Goal: Information Seeking & Learning: Check status

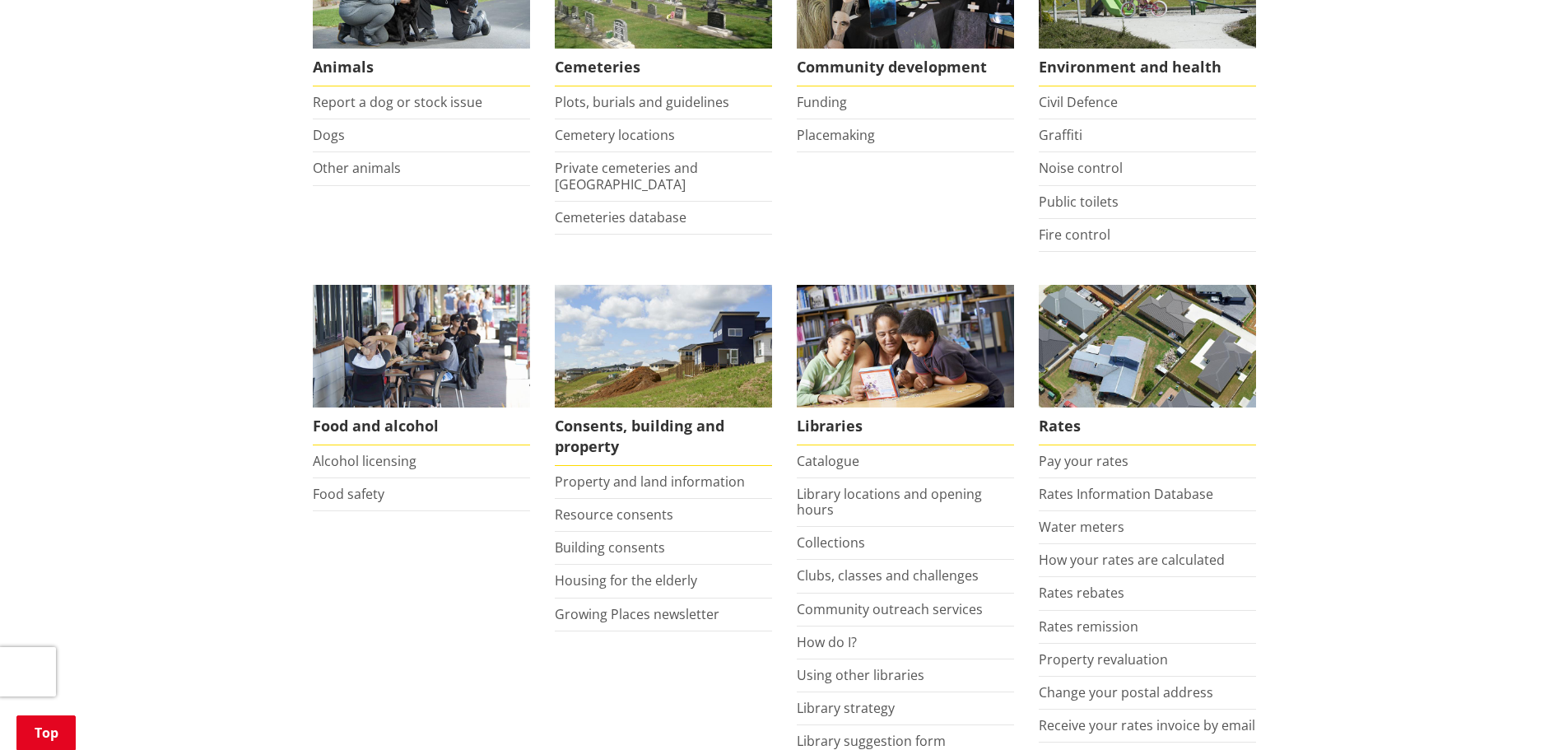
scroll to position [576, 0]
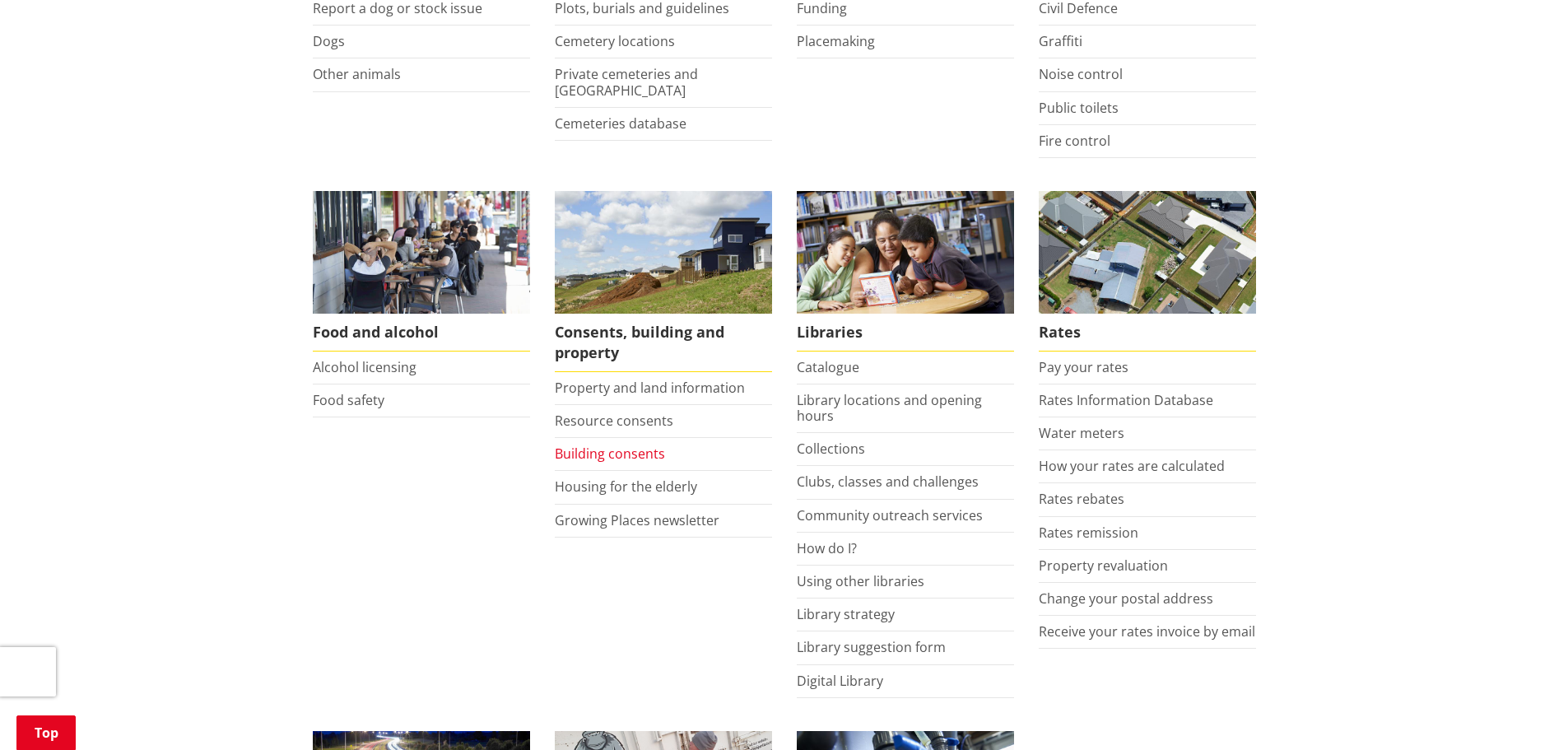
click at [600, 444] on link "Building consents" at bounding box center [610, 453] width 110 height 18
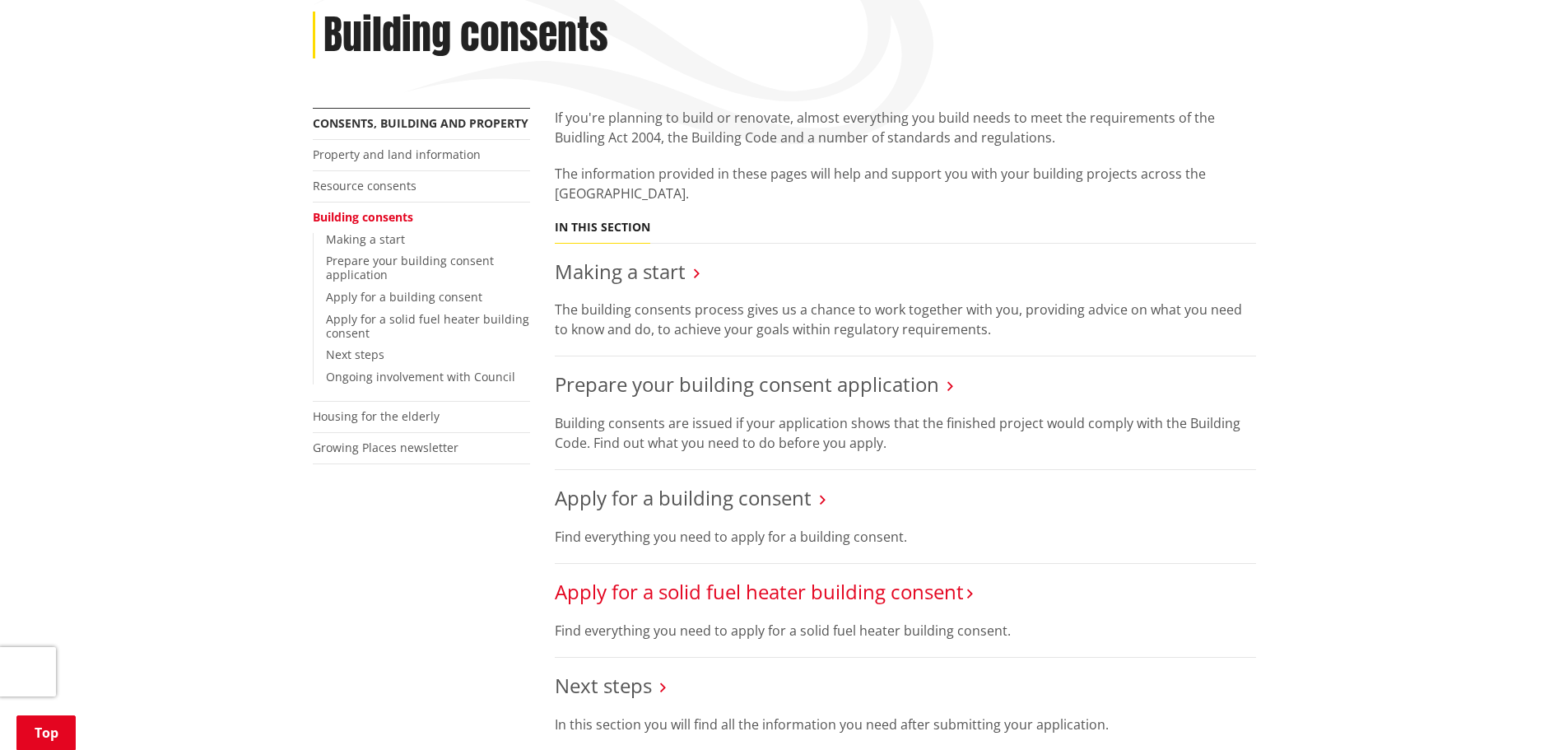
scroll to position [329, 0]
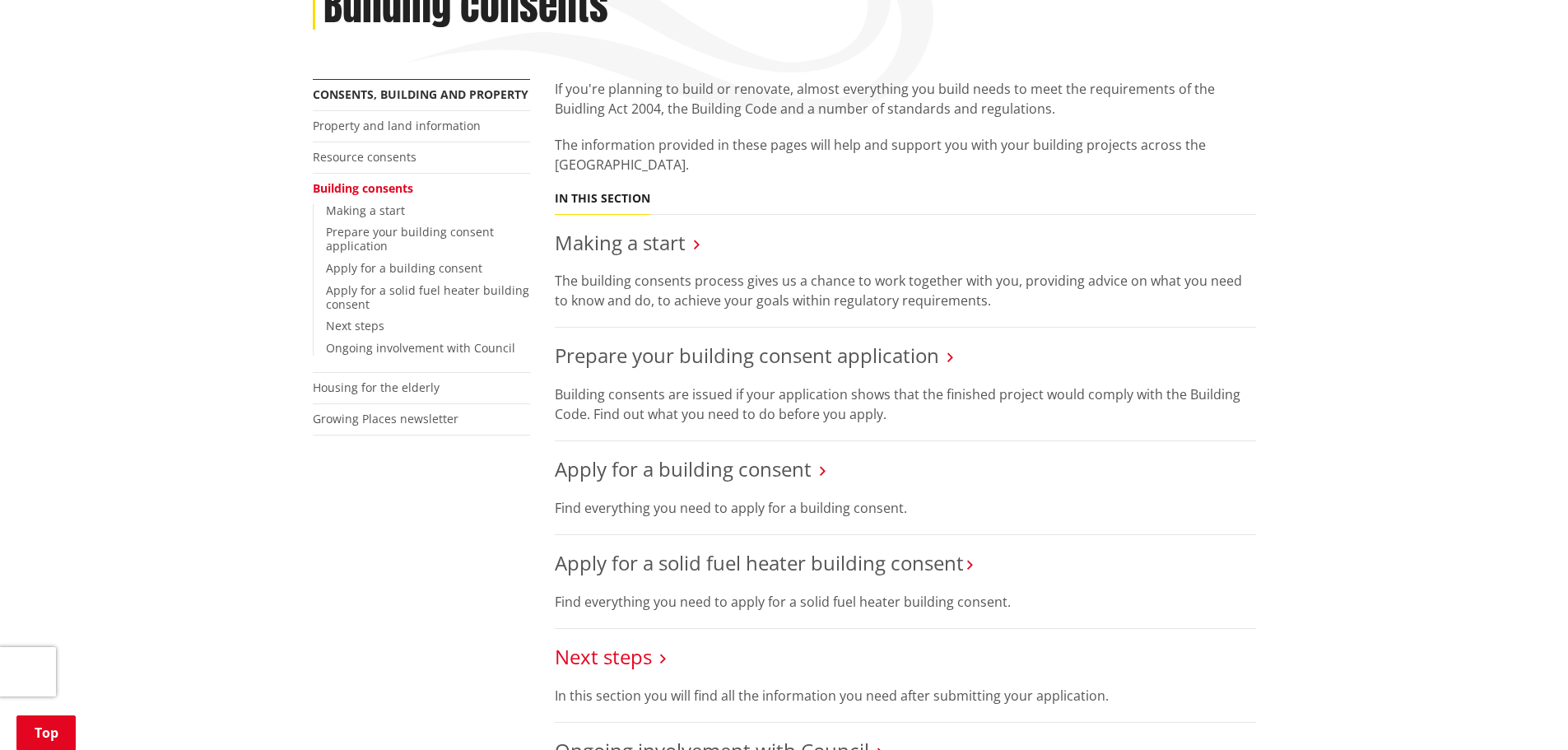
click at [603, 643] on link "Next steps" at bounding box center [603, 657] width 97 height 27
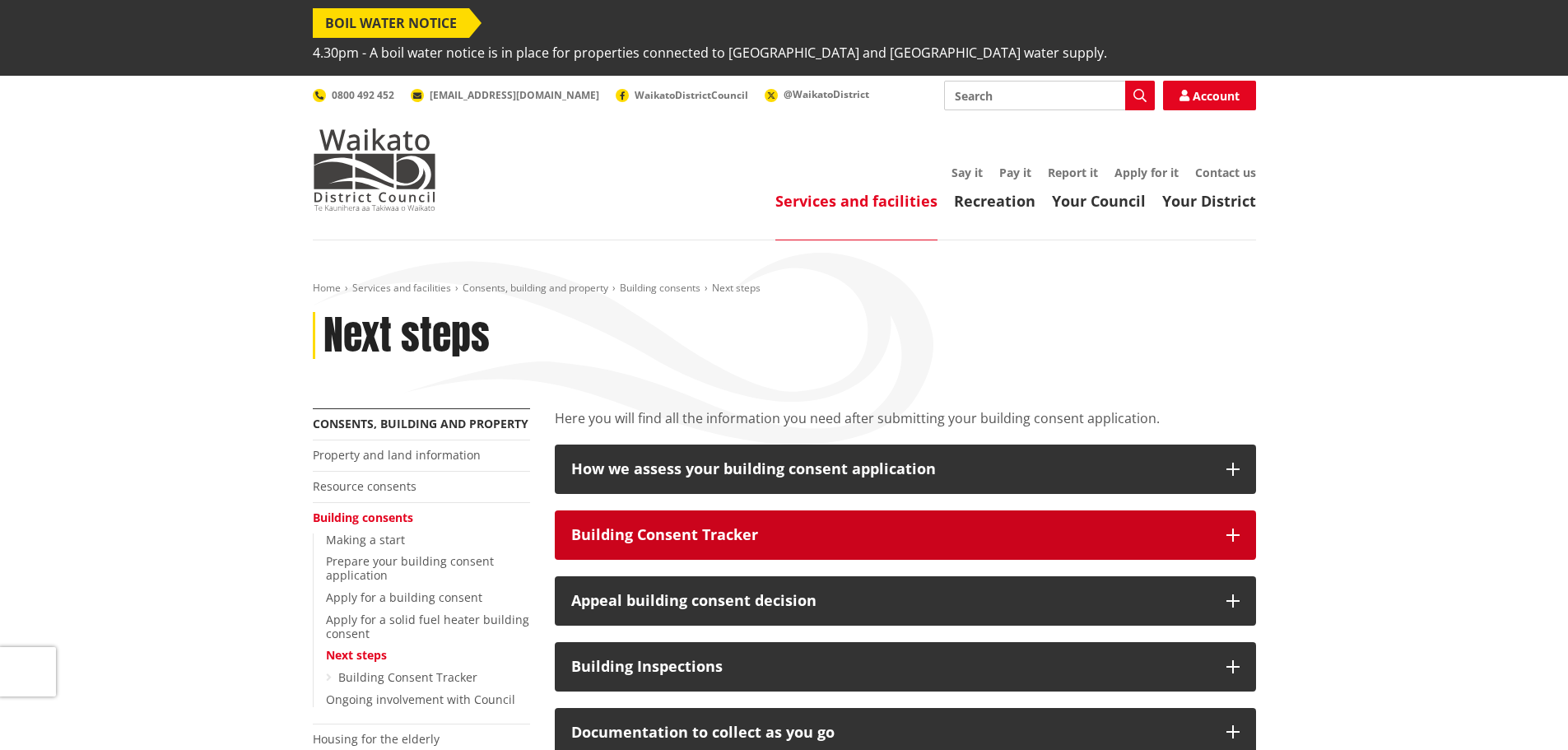
click at [706, 510] on button "Building Consent Tracker" at bounding box center [905, 534] width 701 height 49
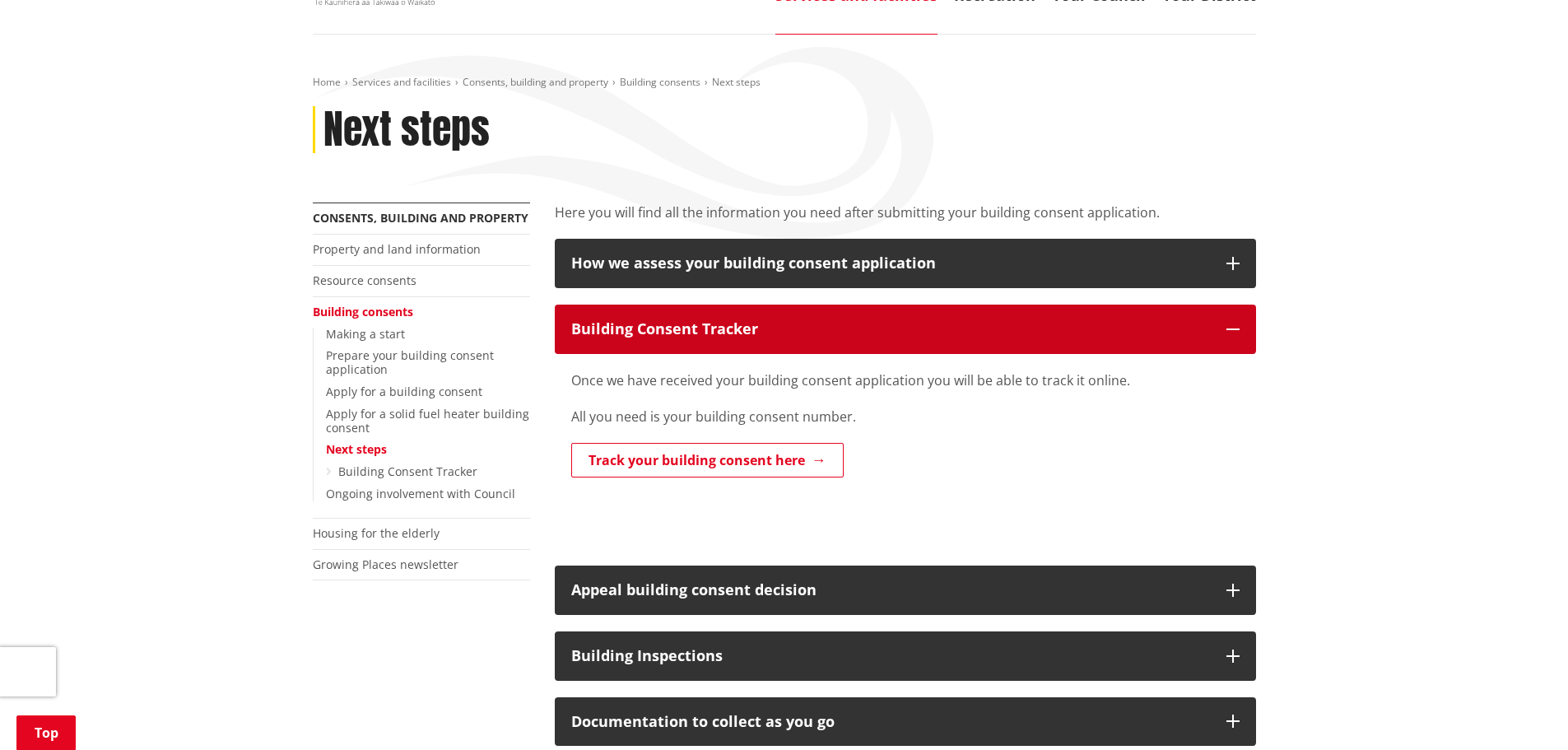
scroll to position [247, 0]
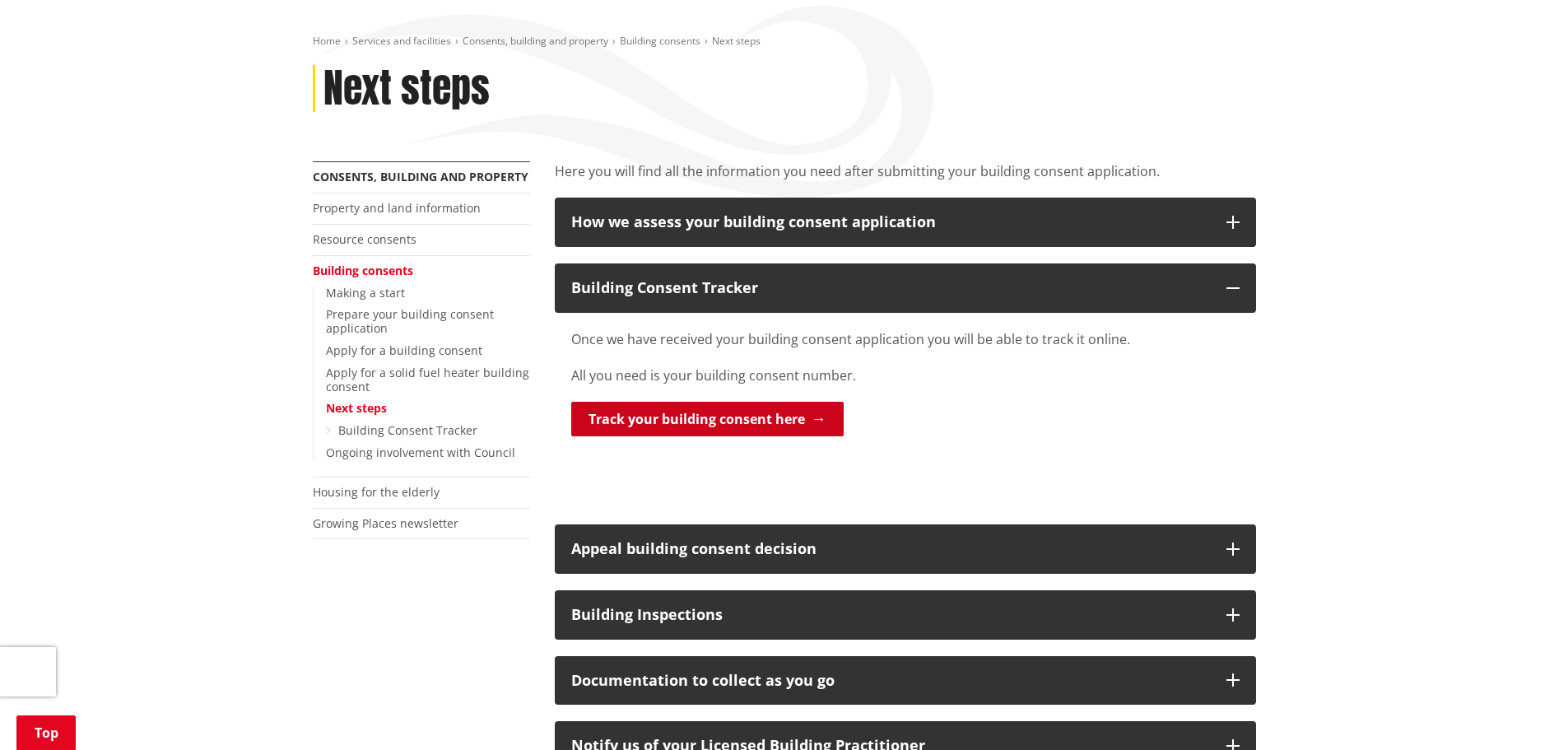
click at [694, 402] on link "Track your building consent here" at bounding box center [708, 419] width 273 height 34
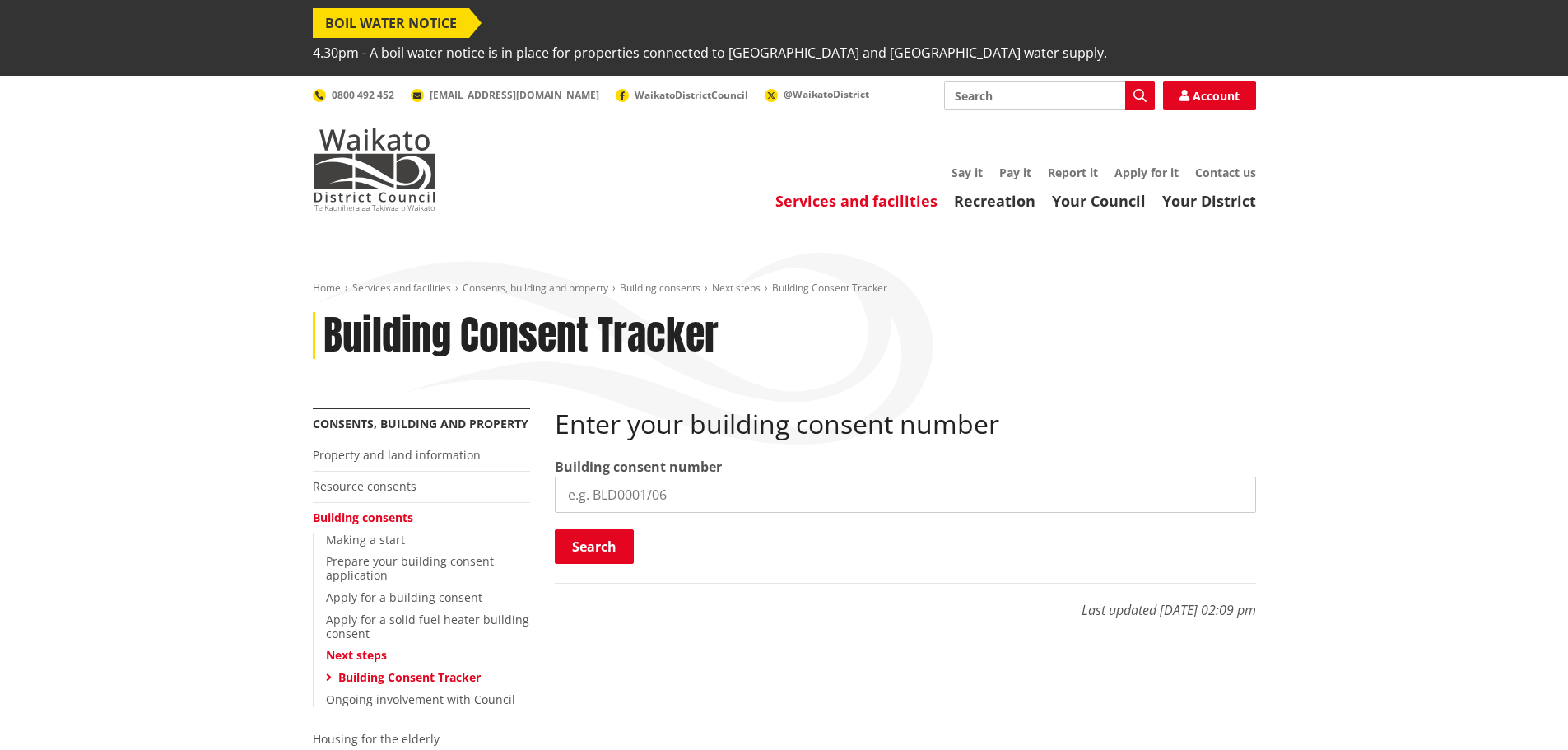
click at [629, 476] on input "search" at bounding box center [905, 494] width 701 height 36
type input "BLD0267/26"
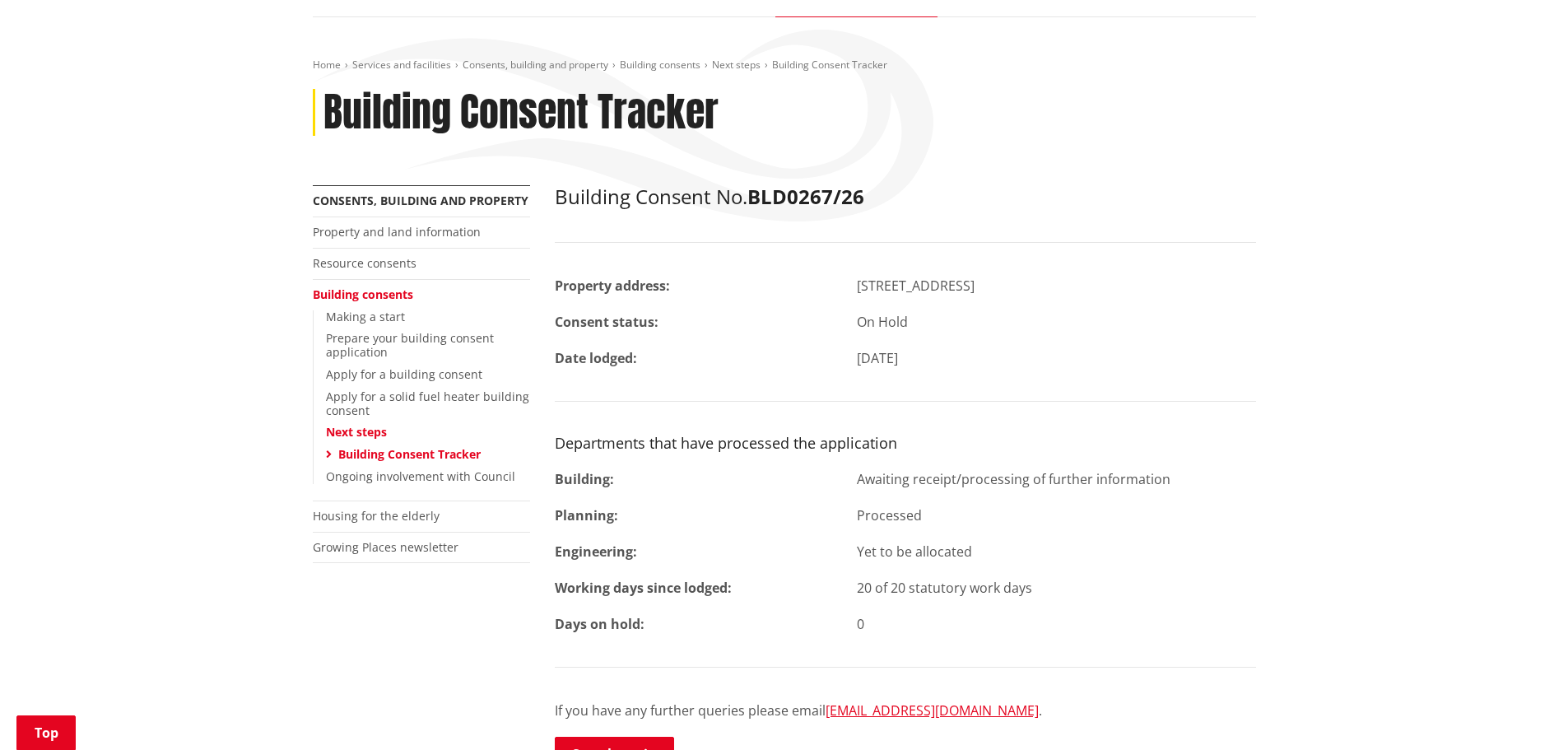
scroll to position [247, 0]
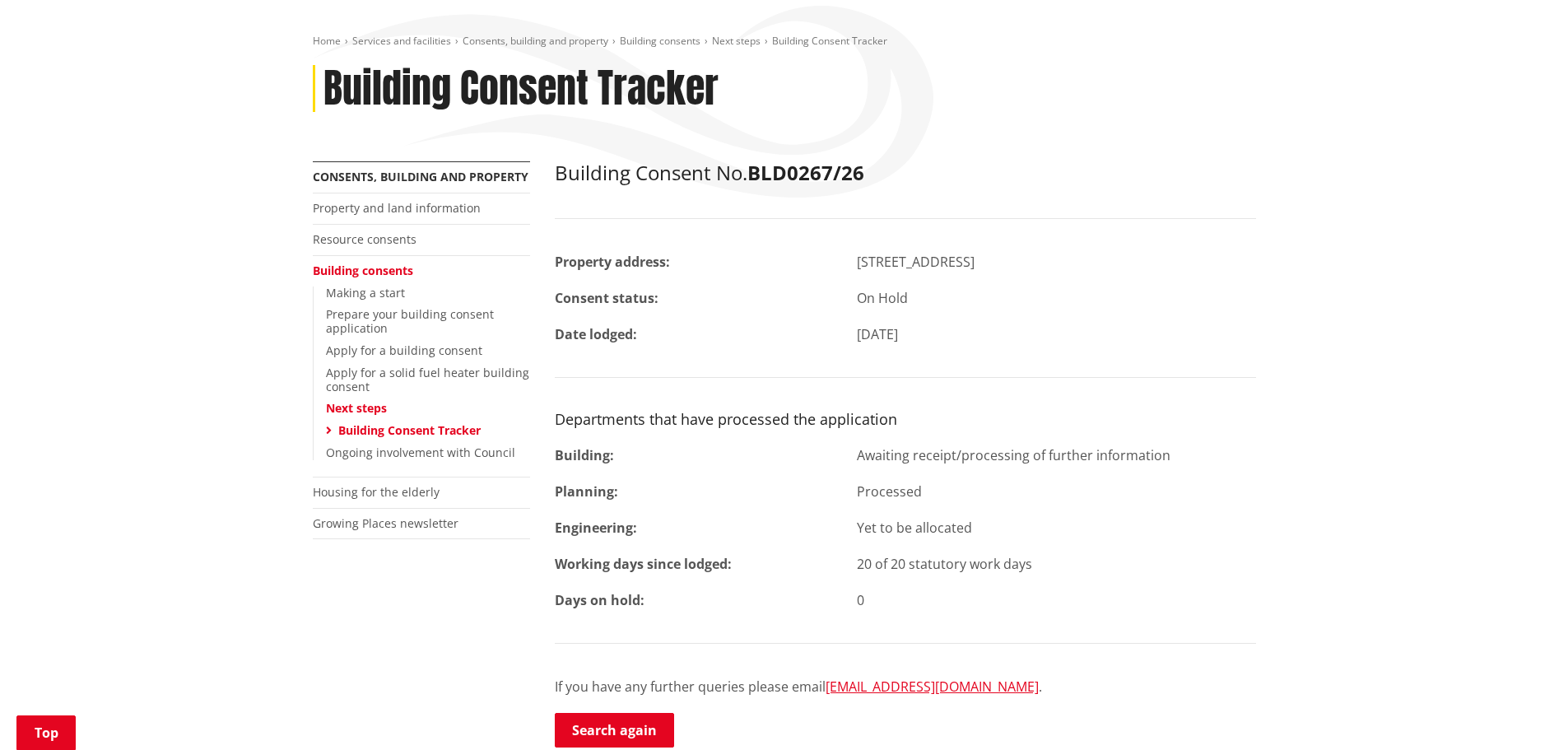
drag, startPoint x: 1162, startPoint y: 425, endPoint x: 858, endPoint y: 425, distance: 304.0
click at [858, 445] on div "Awaiting receipt/processing of further information" at bounding box center [1056, 455] width 424 height 20
copy div "Awaiting receipt/processing of further information"
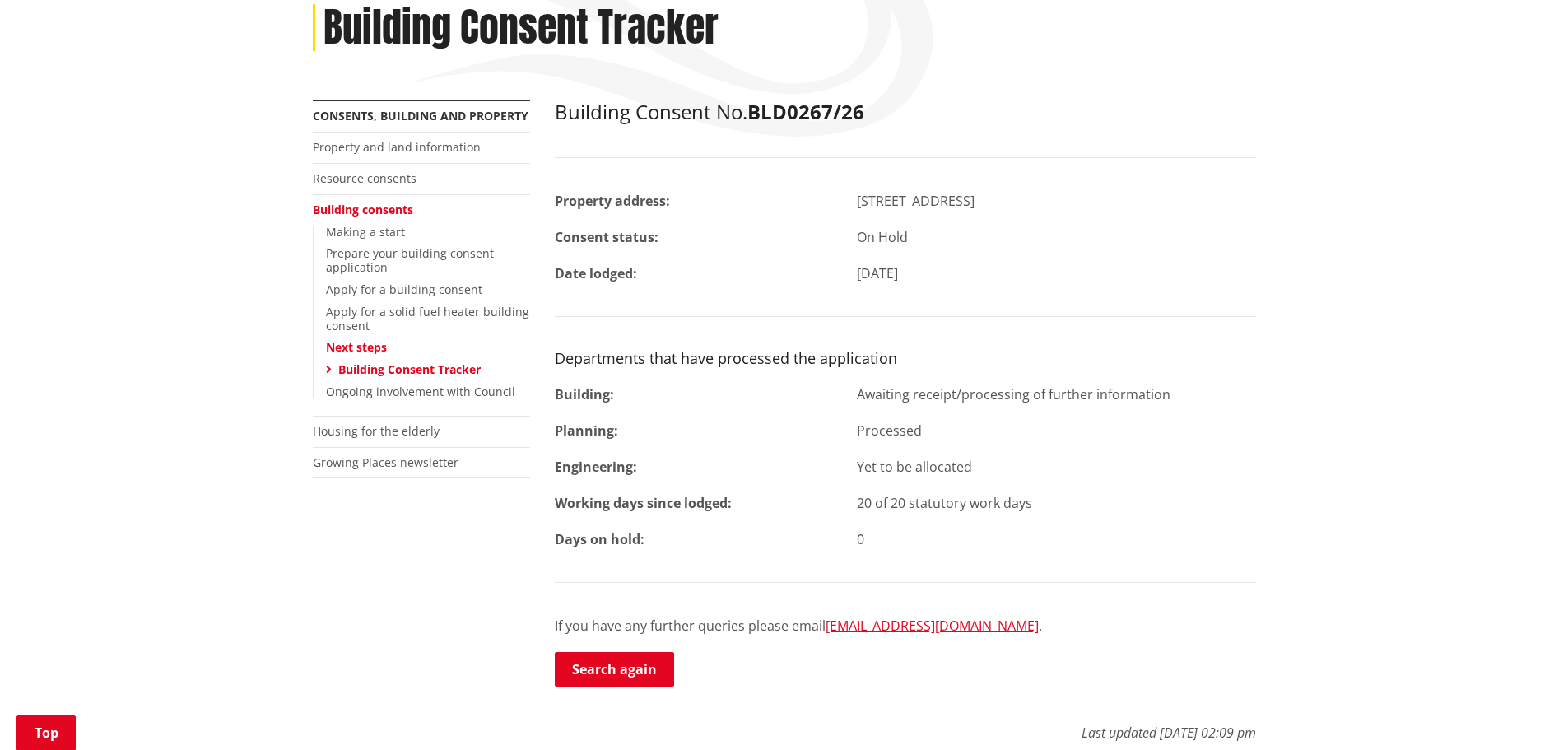
scroll to position [412, 0]
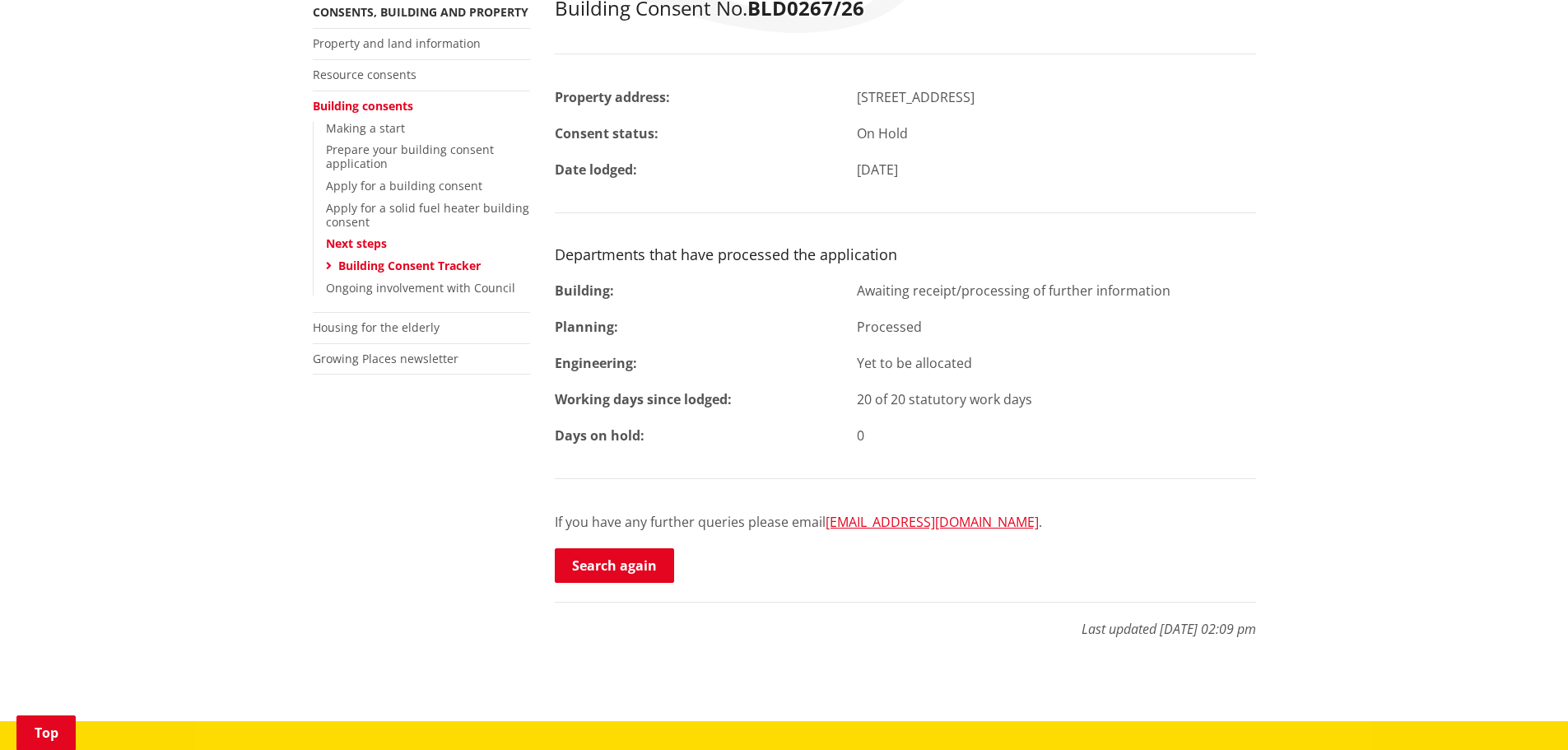
click at [386, 258] on link "Building Consent Tracker" at bounding box center [409, 266] width 142 height 16
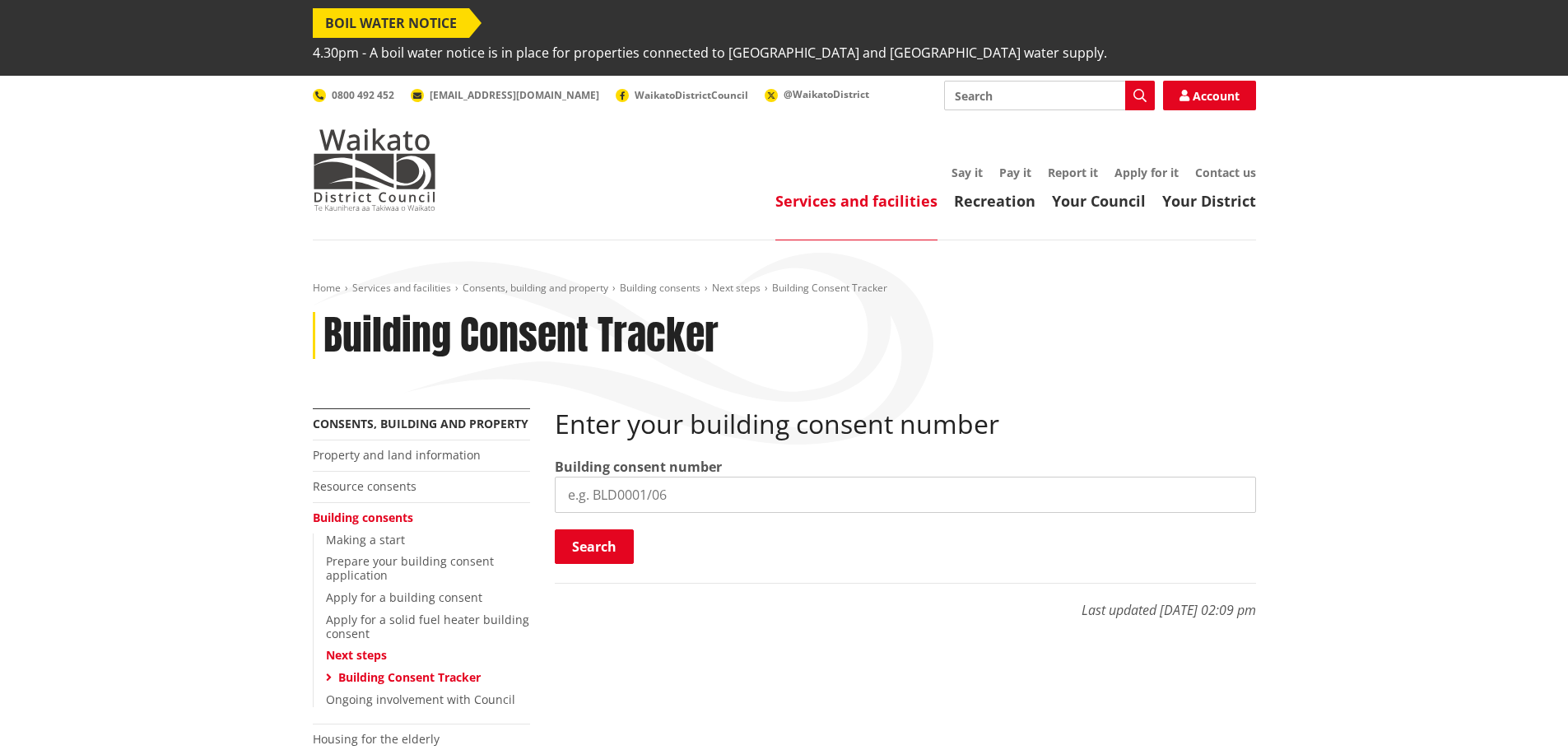
click at [371, 503] on li "Building consents Making a start Prepare your building consent application Appl…" at bounding box center [422, 614] width 218 height 222
click at [371, 531] on link "Making a start" at bounding box center [365, 539] width 79 height 16
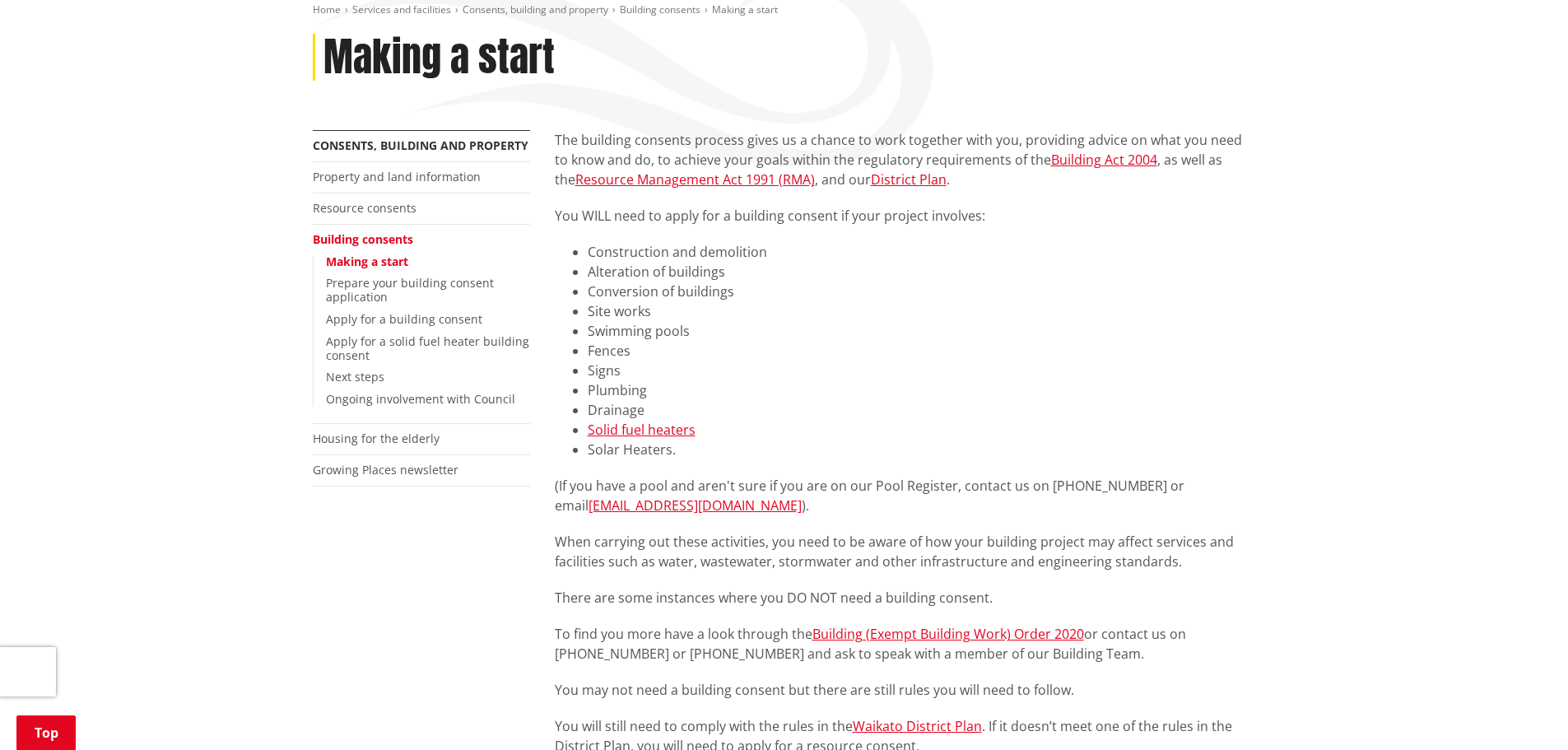
scroll to position [247, 0]
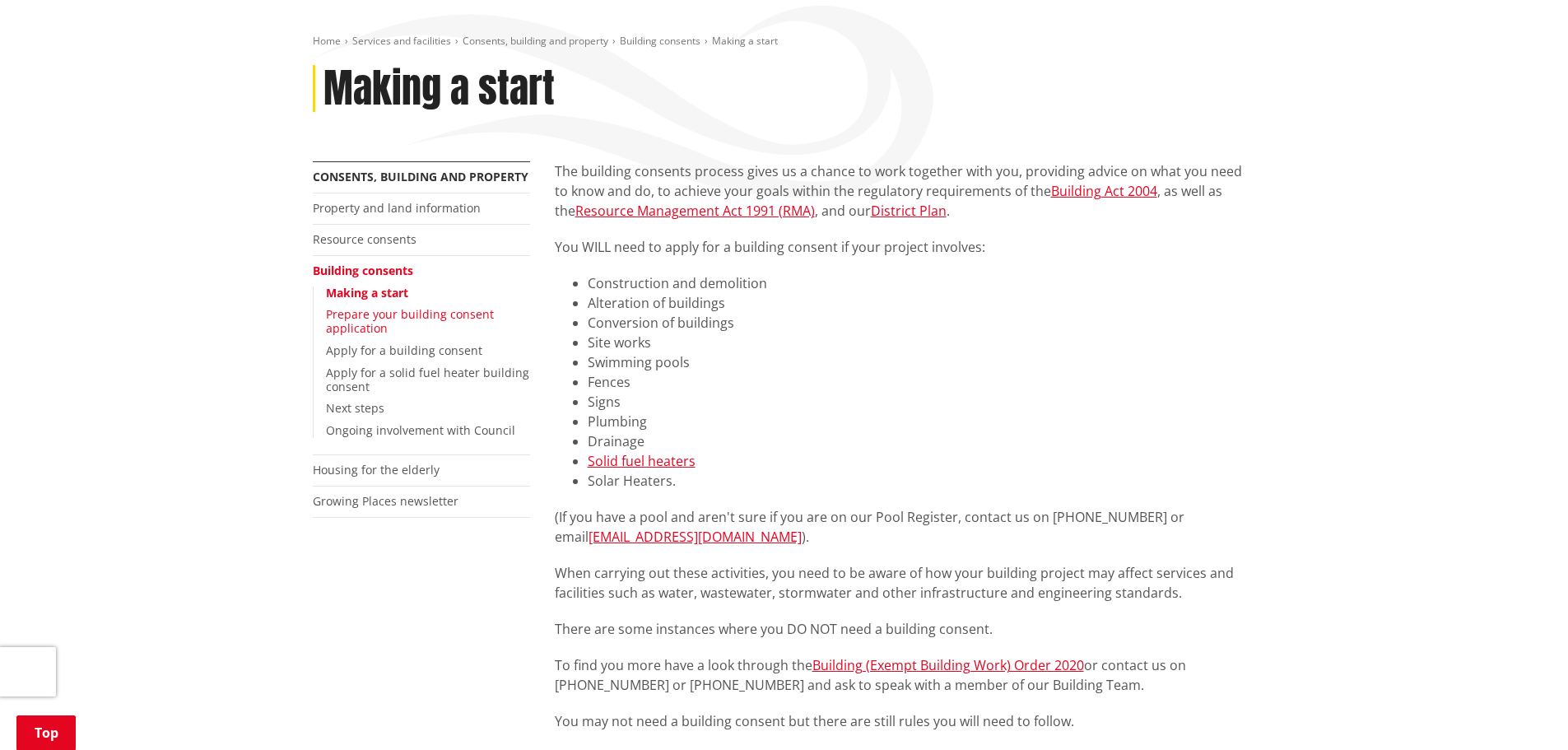
click at [364, 306] on link "Prepare your building consent application" at bounding box center [409, 321] width 168 height 29
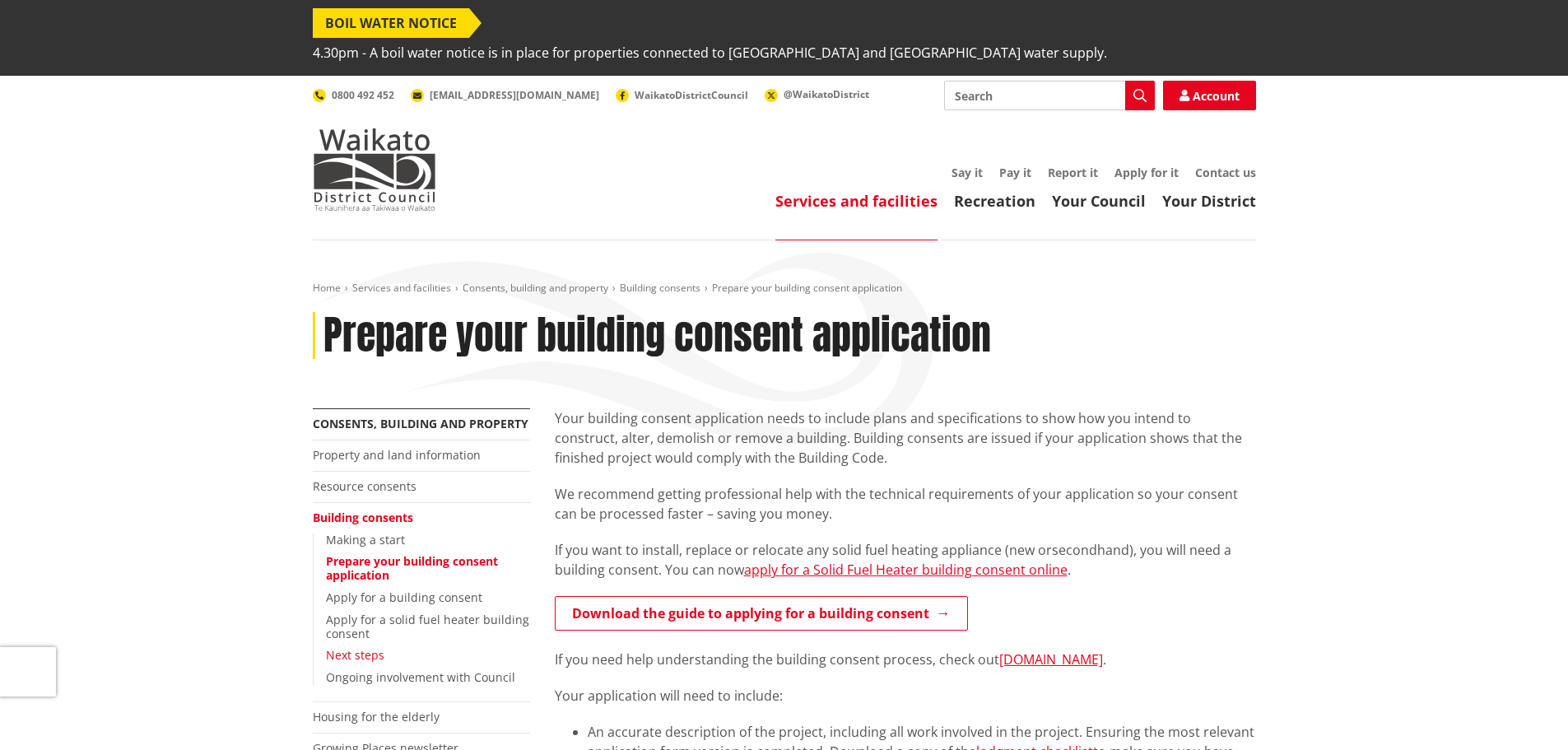
click at [363, 647] on link "Next steps" at bounding box center [355, 655] width 59 height 16
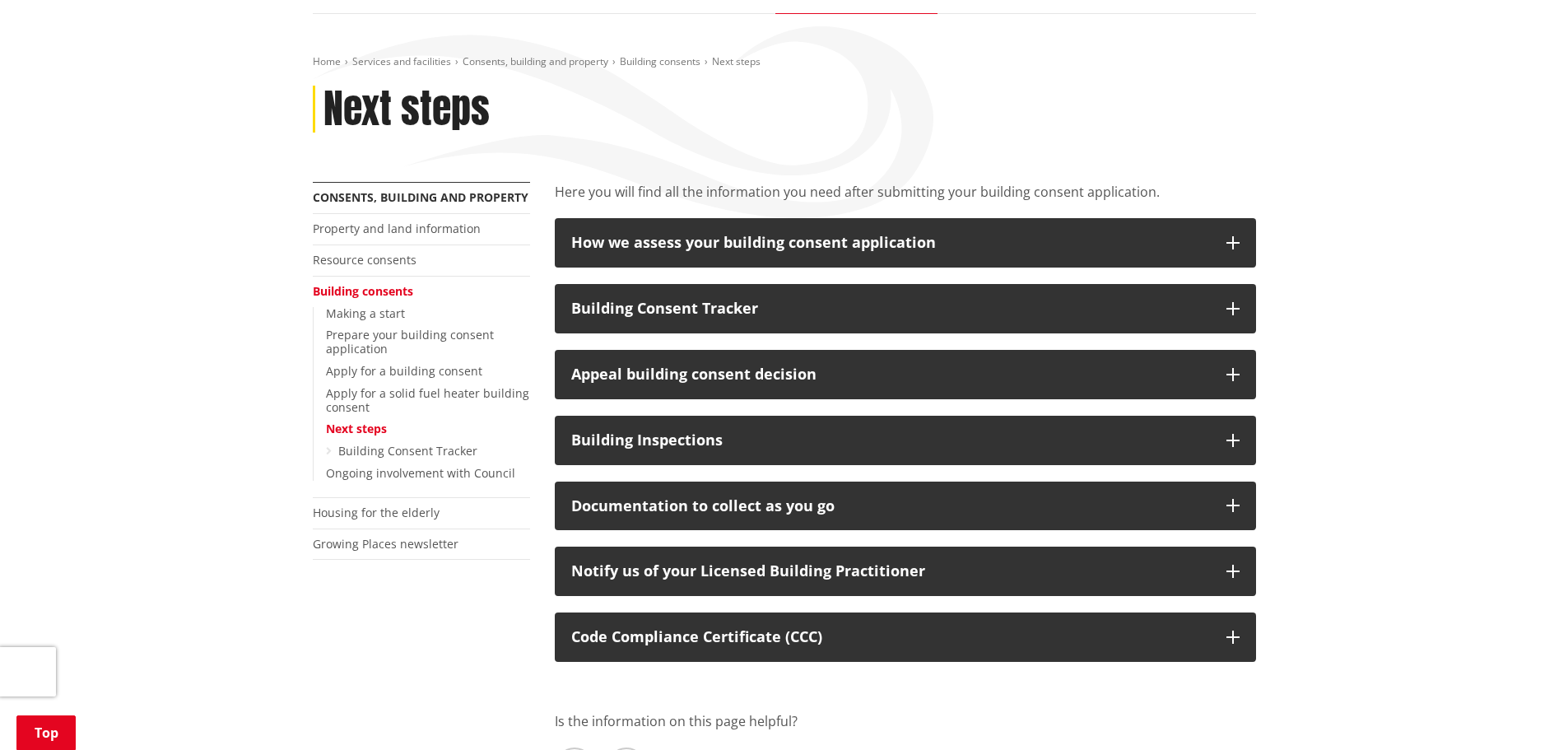
scroll to position [247, 0]
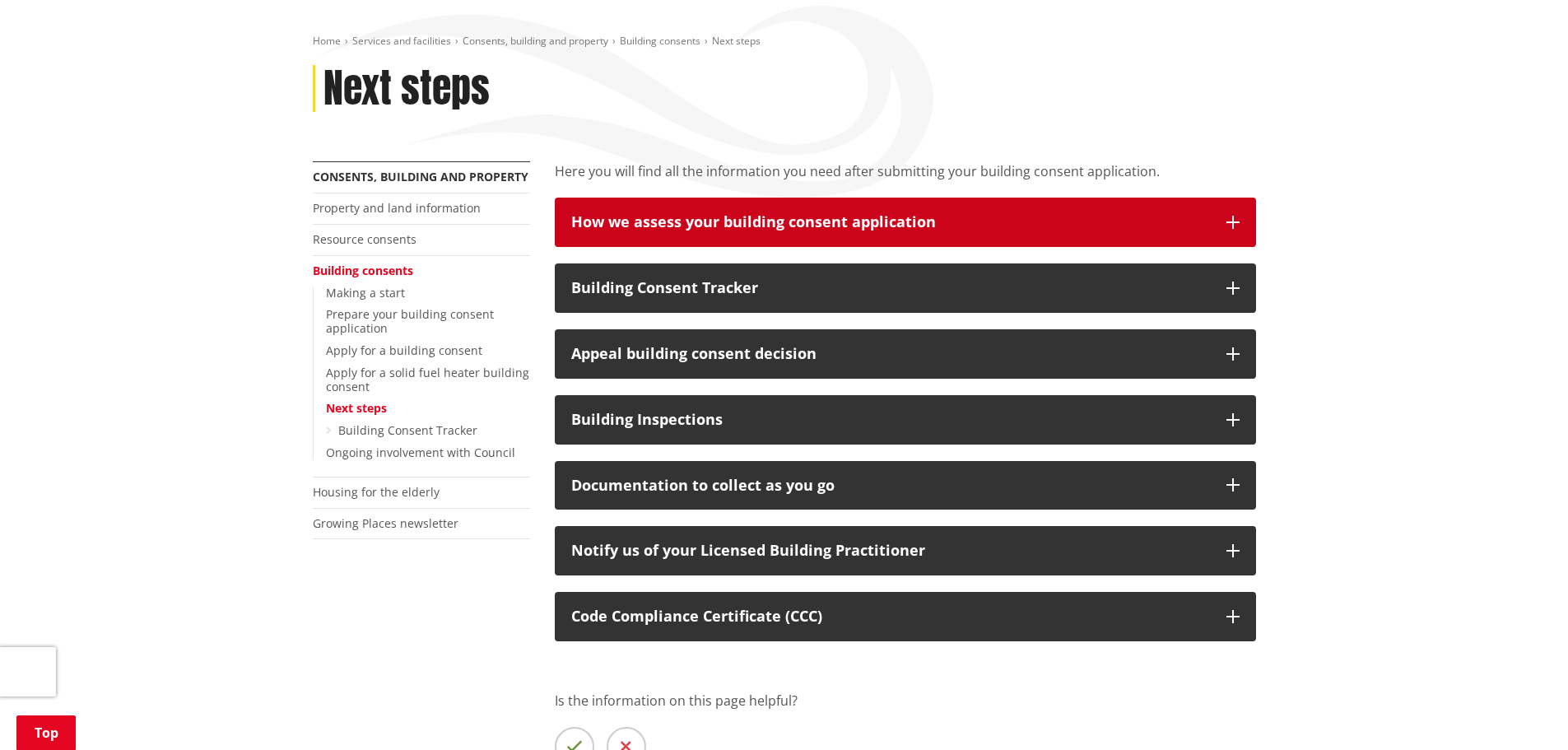
click at [771, 214] on div "How we assess your building consent application" at bounding box center [890, 222] width 638 height 17
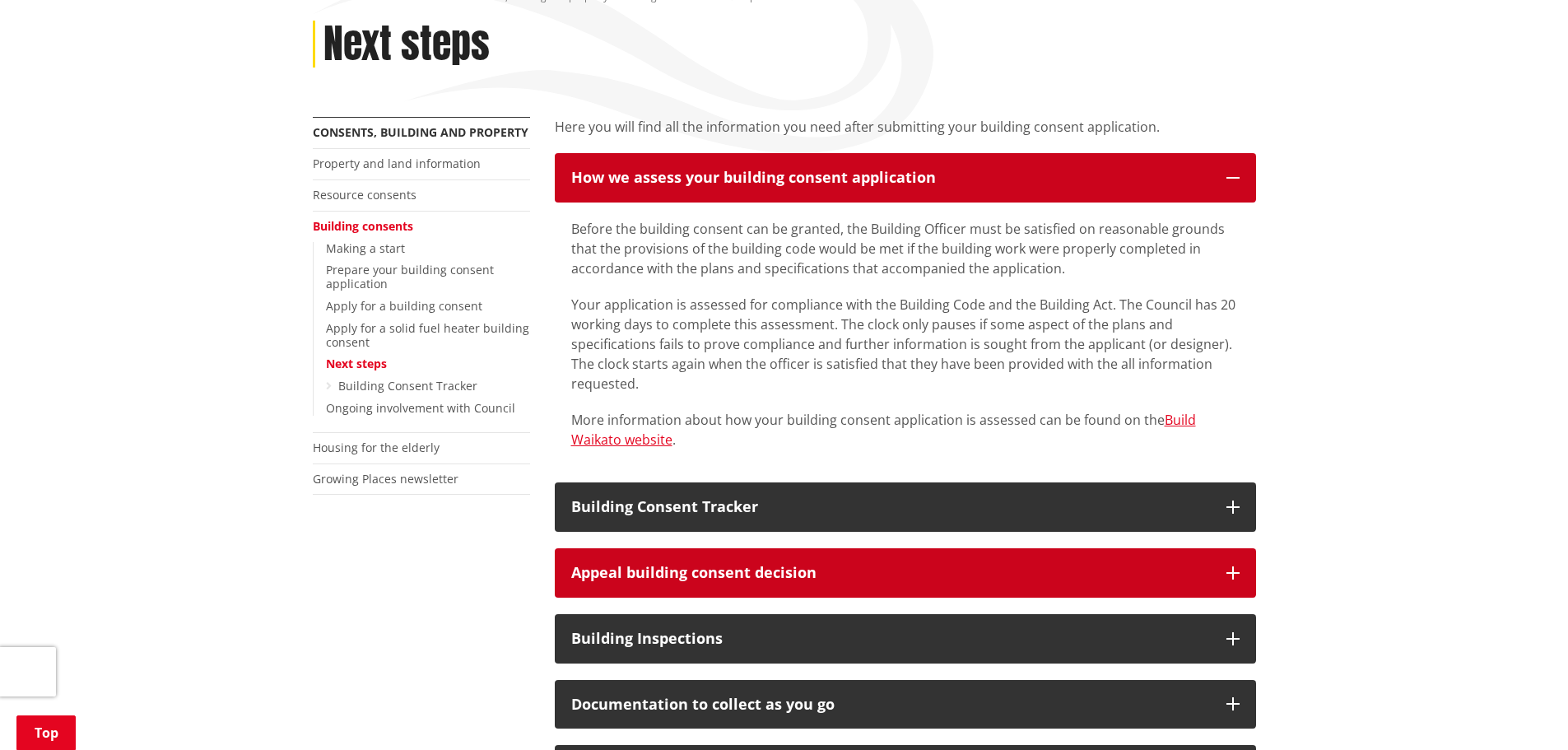
scroll to position [329, 0]
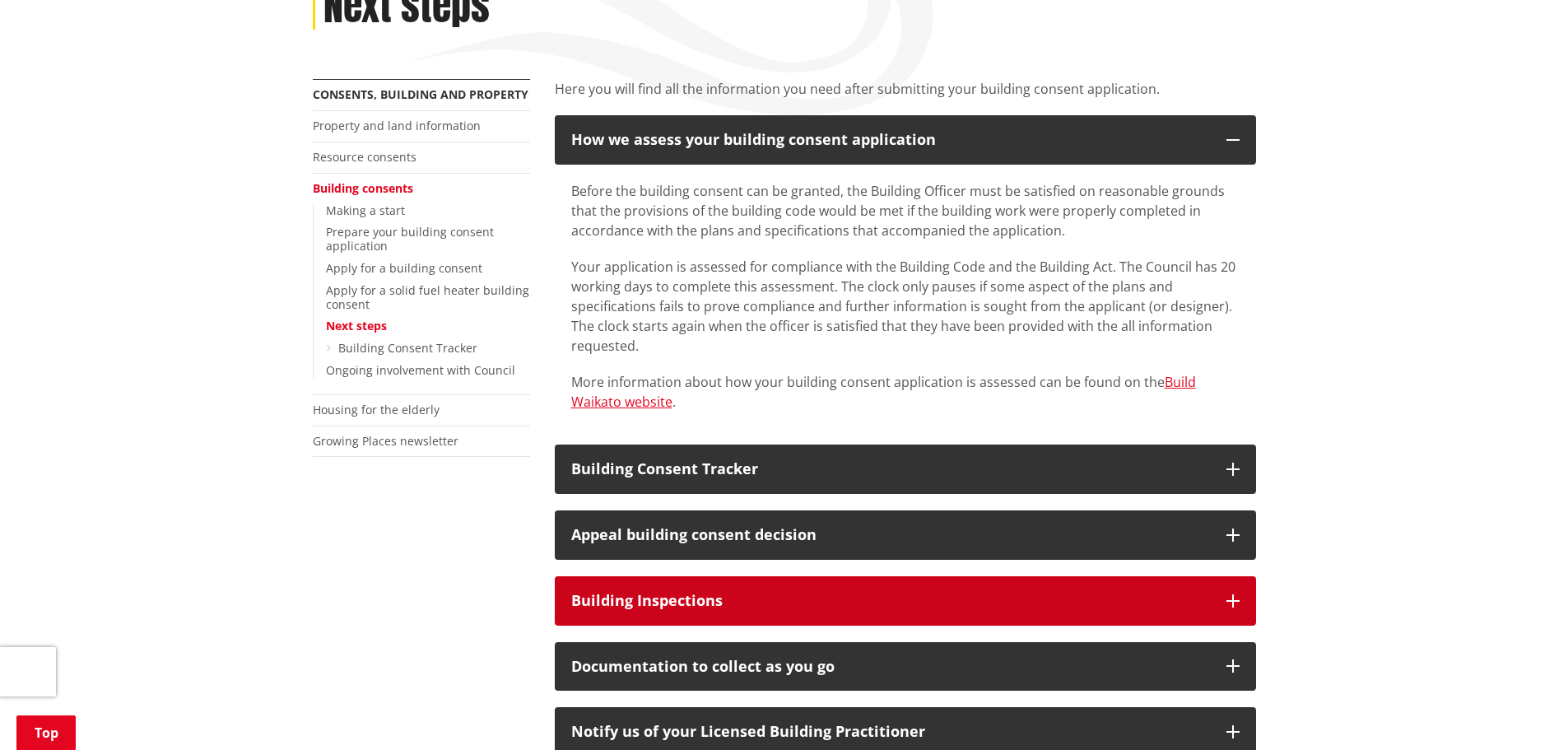
click at [736, 592] on div "Building Inspections" at bounding box center [890, 600] width 638 height 17
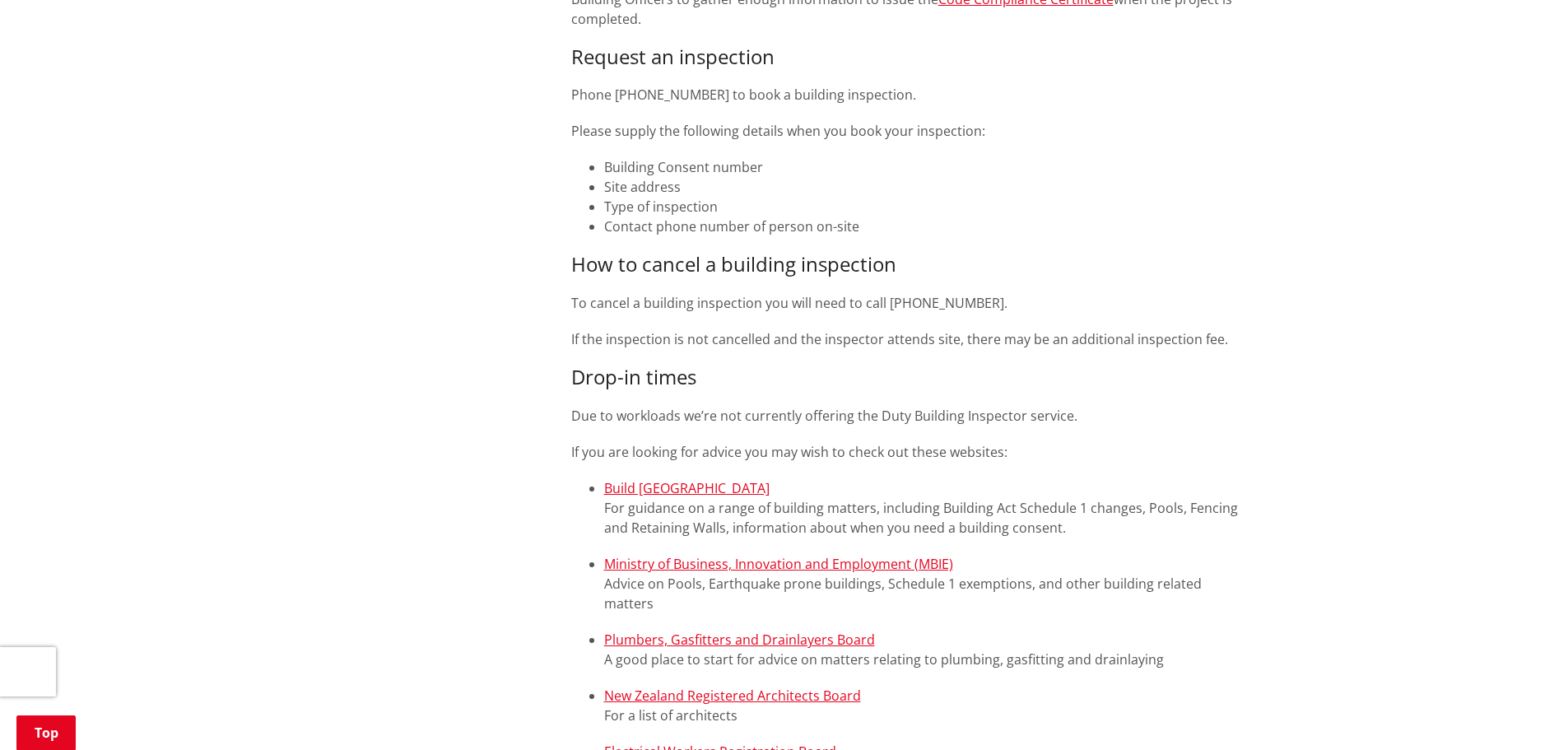
scroll to position [1070, 0]
